Goal: Information Seeking & Learning: Learn about a topic

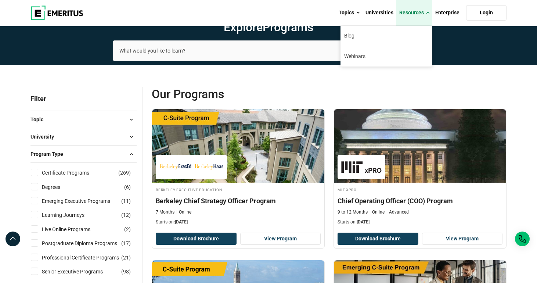
click at [424, 13] on link "Resources" at bounding box center [414, 13] width 36 height 26
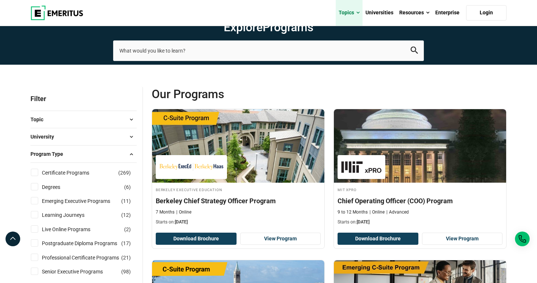
click at [359, 11] on span at bounding box center [357, 12] width 3 height 7
click at [356, 12] on link "Topics" at bounding box center [349, 13] width 27 height 26
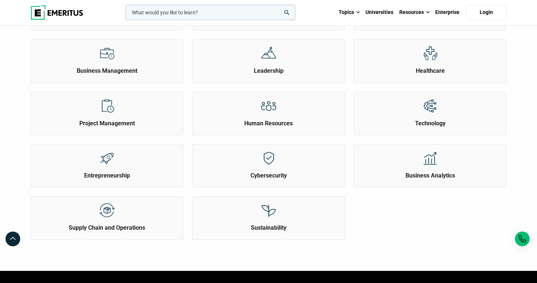
scroll to position [228, 0]
click at [108, 219] on img at bounding box center [107, 210] width 17 height 17
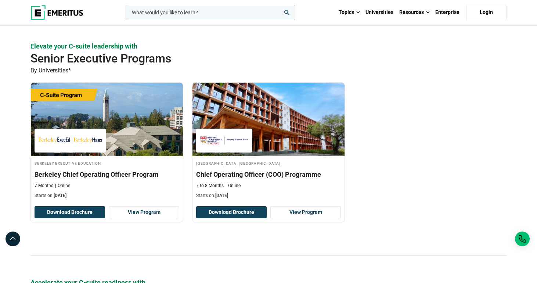
scroll to position [116, 0]
